Goal: Navigation & Orientation: Find specific page/section

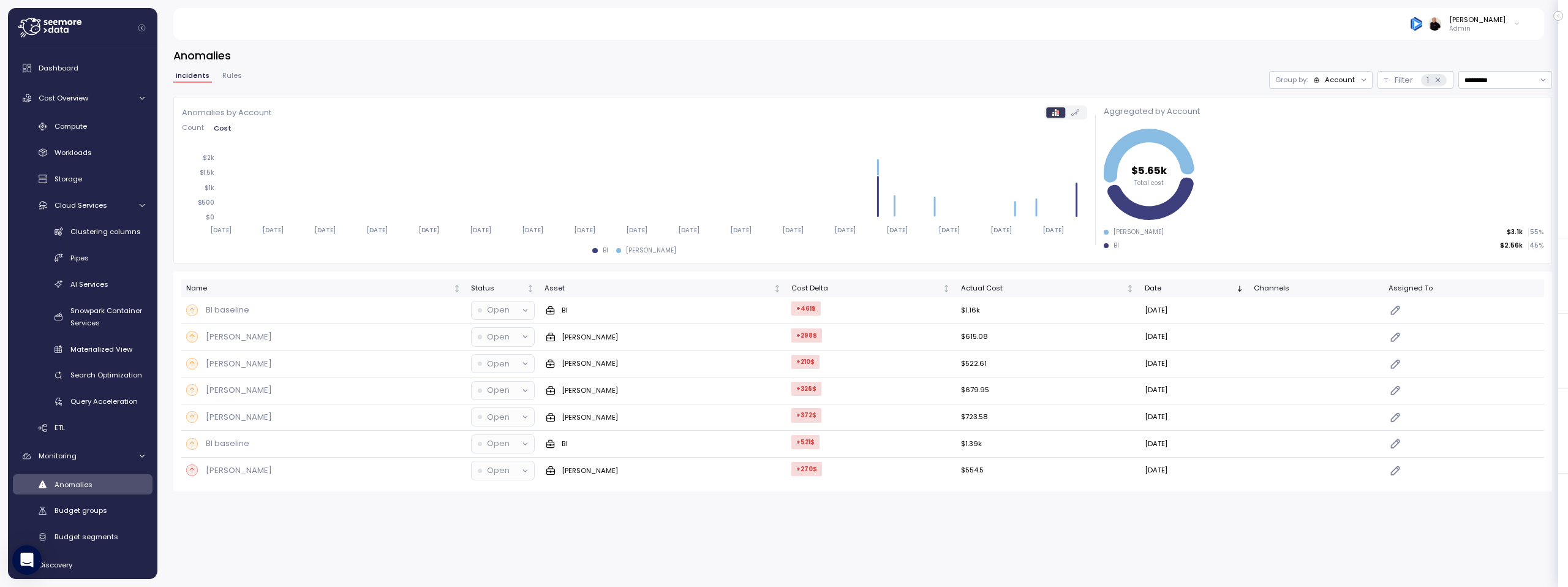
scroll to position [14, 0]
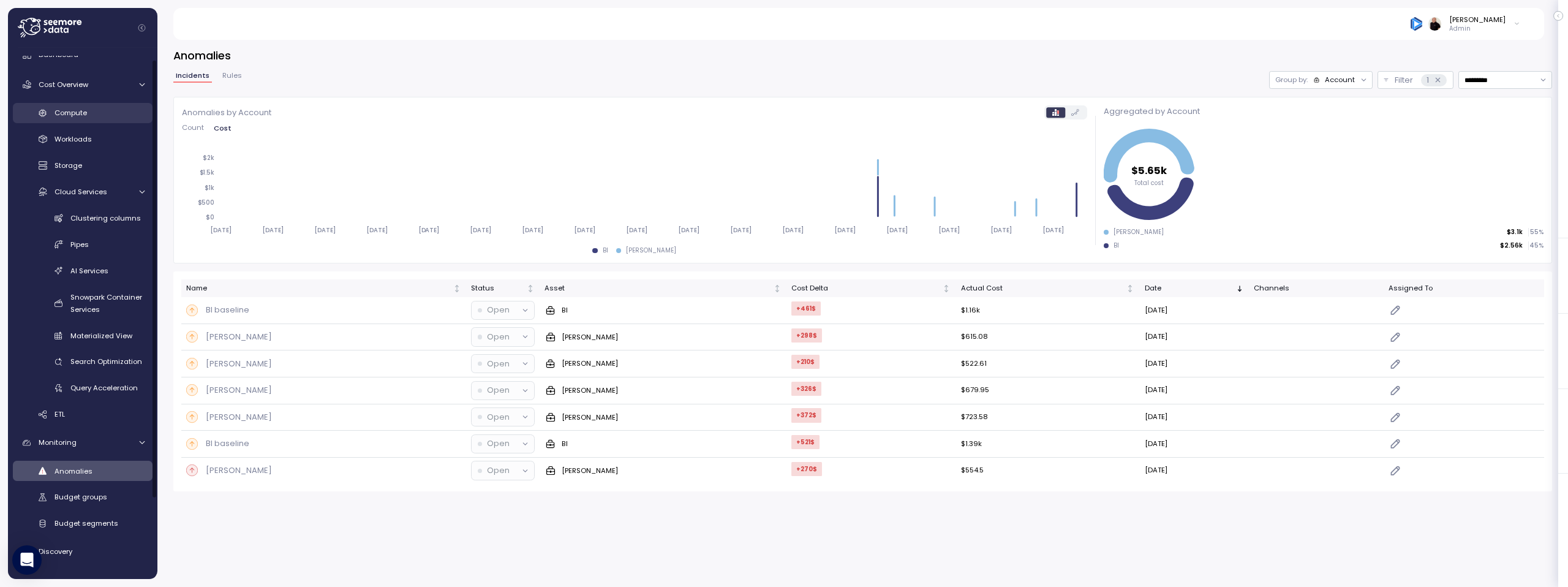
click at [73, 118] on div "Compute" at bounding box center [100, 113] width 90 height 12
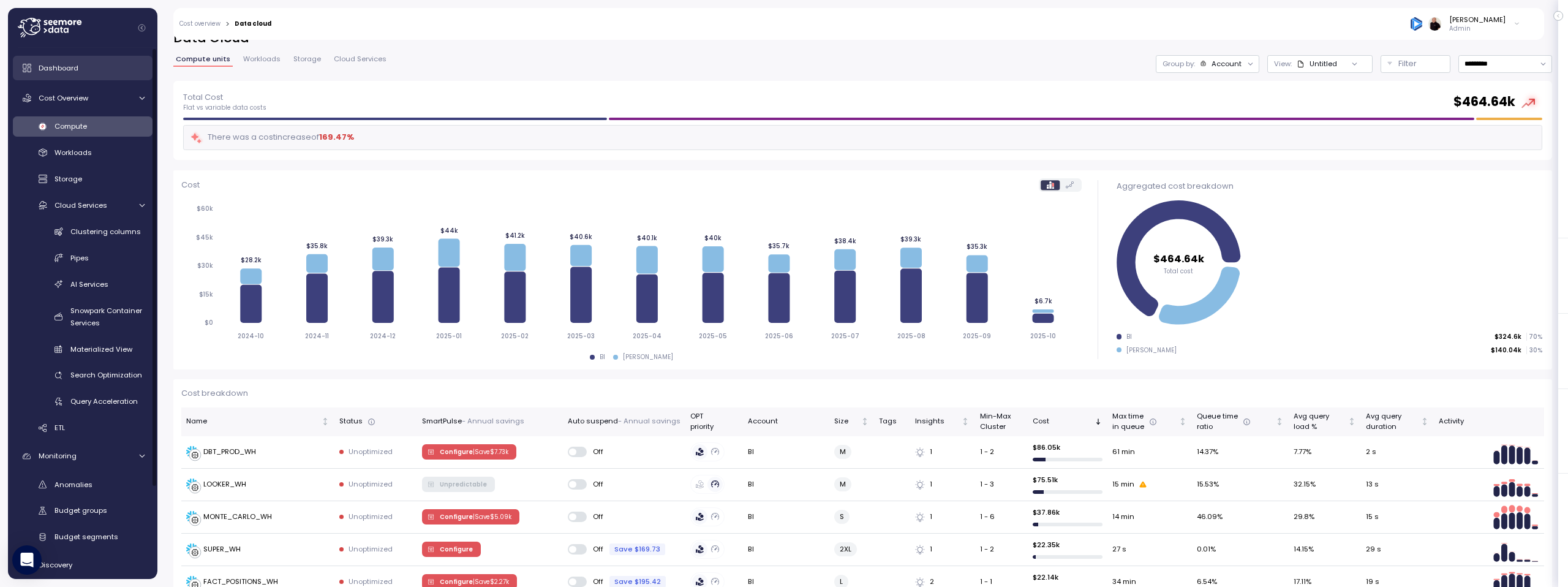
click at [62, 68] on span "Dashboard" at bounding box center [58, 68] width 40 height 10
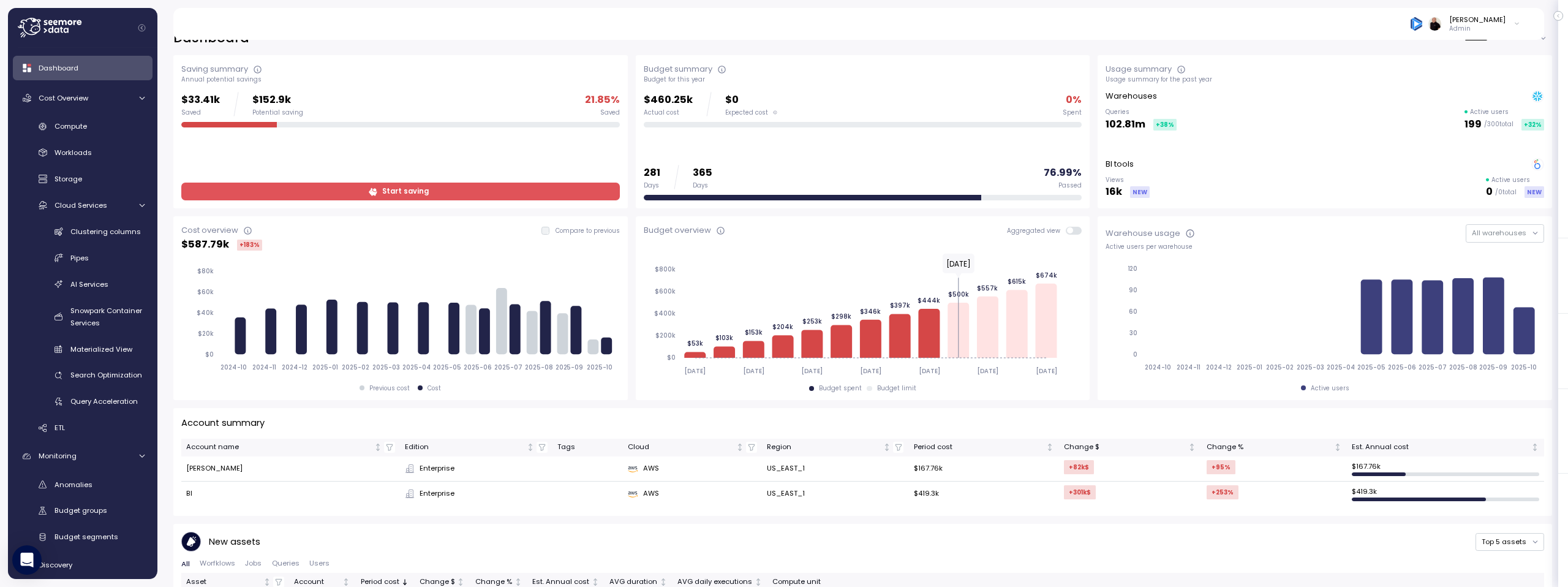
click at [1073, 232] on span at bounding box center [1078, 231] width 10 height 8
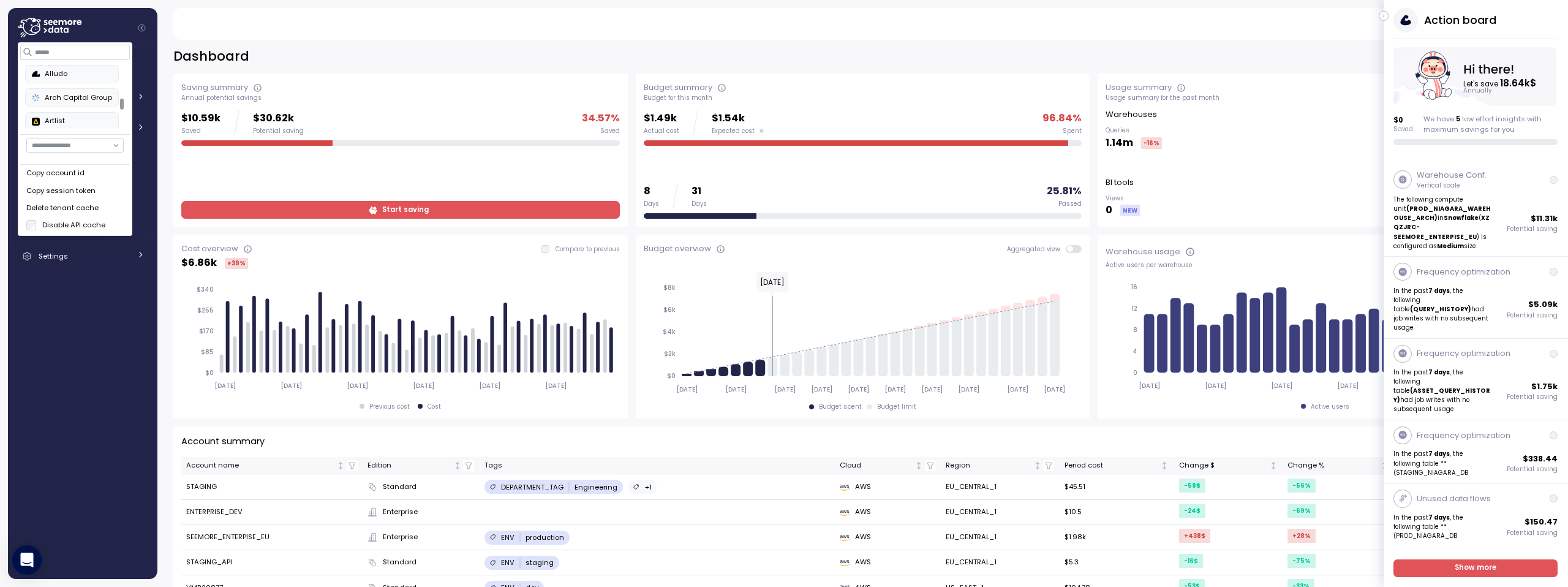
scroll to position [353, 0]
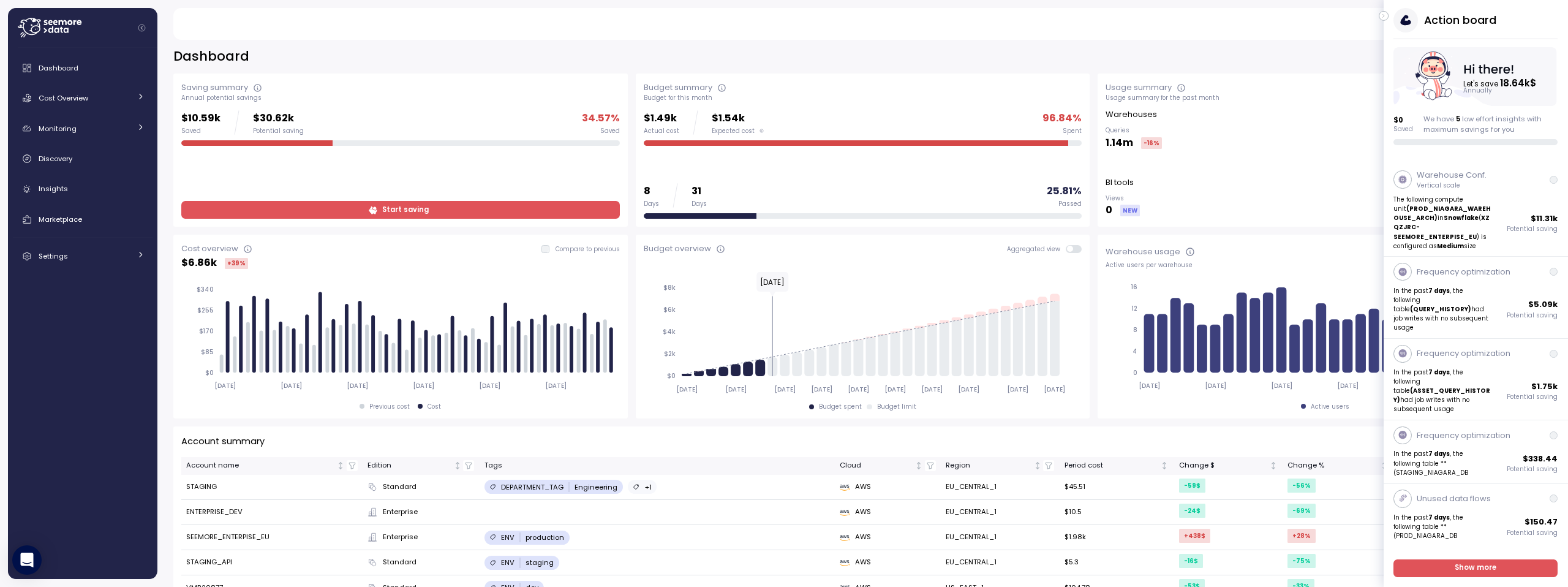
click at [325, 56] on div "**********" at bounding box center [862, 57] width 1378 height 18
click at [1381, 15] on icon "button" at bounding box center [1384, 16] width 5 height 14
